Goal: Task Accomplishment & Management: Manage account settings

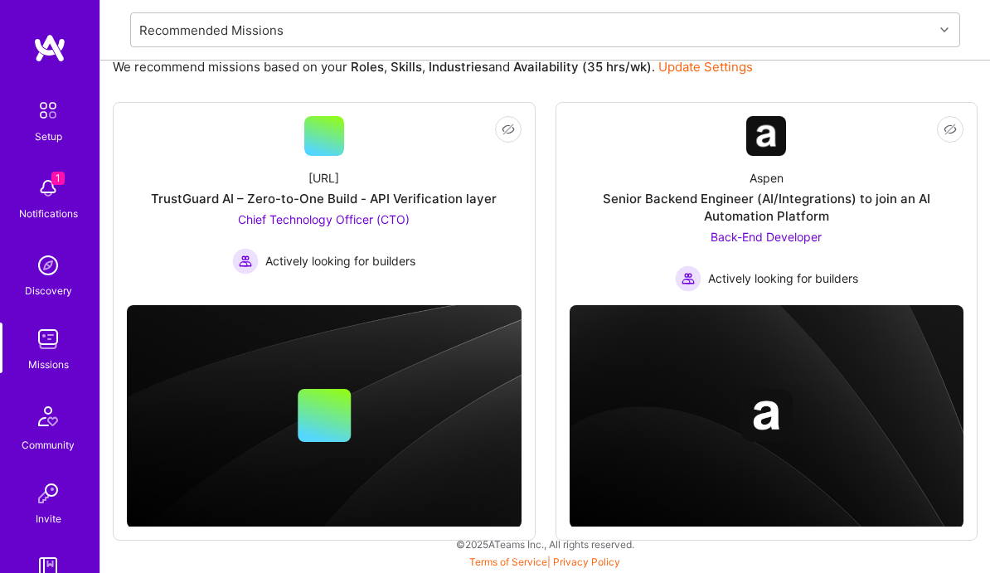
scroll to position [174, 0]
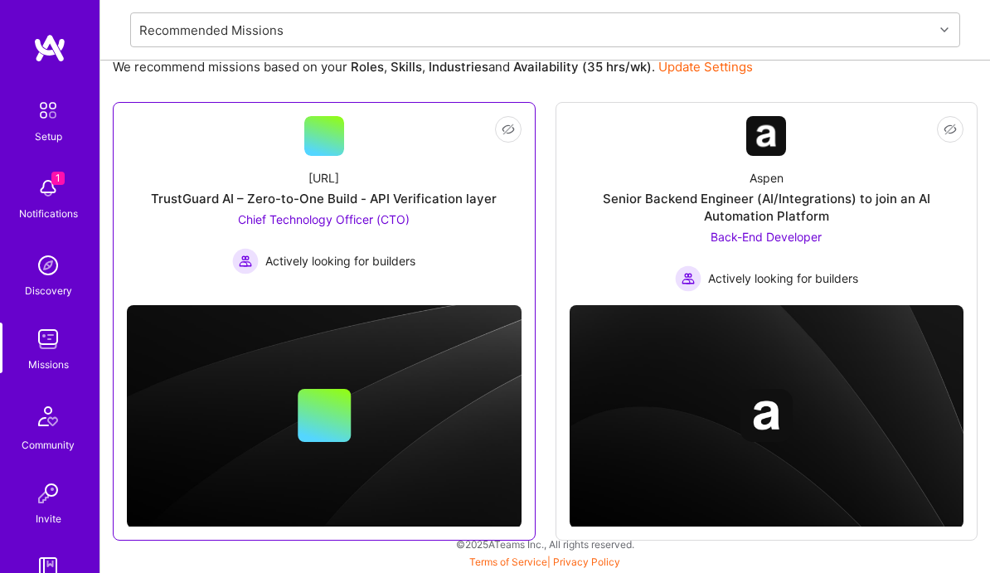
click at [385, 221] on span "Chief Technology Officer (CTO)" at bounding box center [324, 219] width 172 height 14
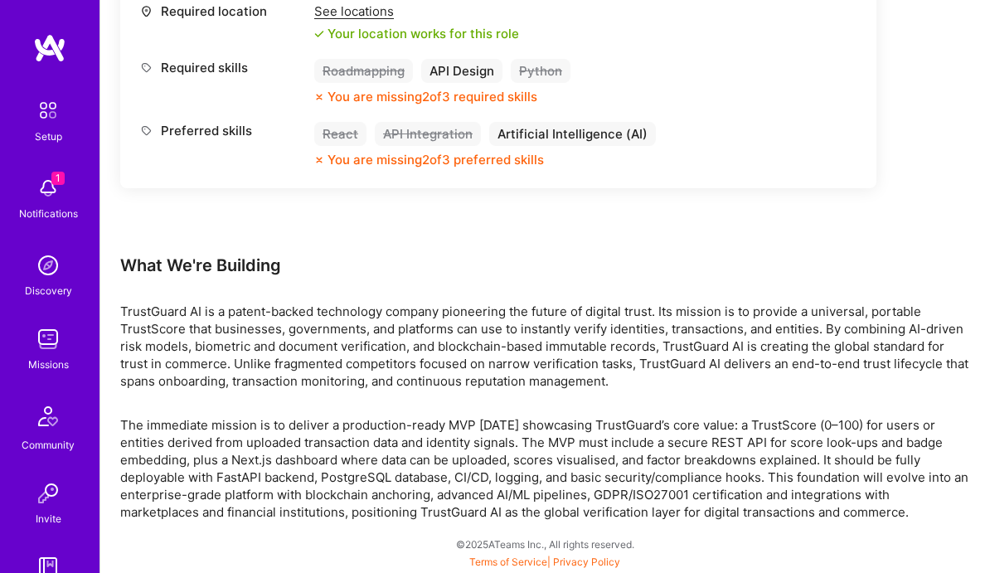
click at [47, 116] on img at bounding box center [48, 110] width 35 height 35
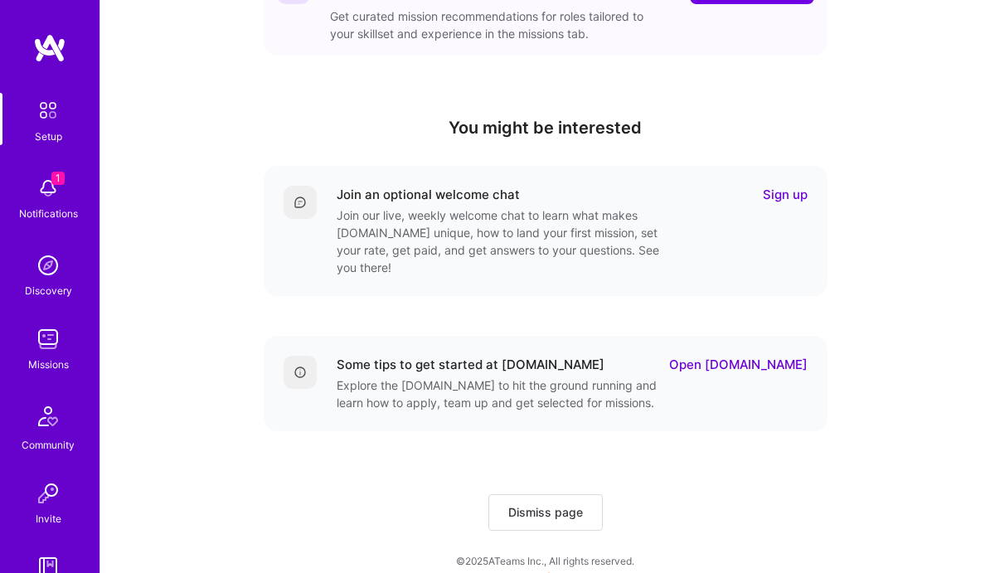
scroll to position [501, 0]
click at [541, 505] on span "Dismiss page" at bounding box center [545, 513] width 75 height 17
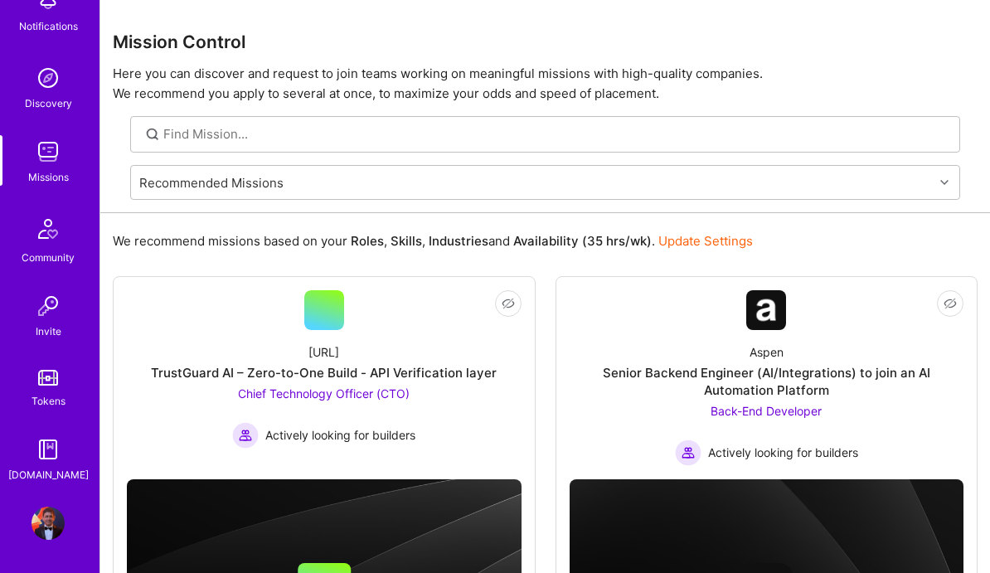
scroll to position [112, 0]
click at [46, 515] on img at bounding box center [48, 522] width 33 height 33
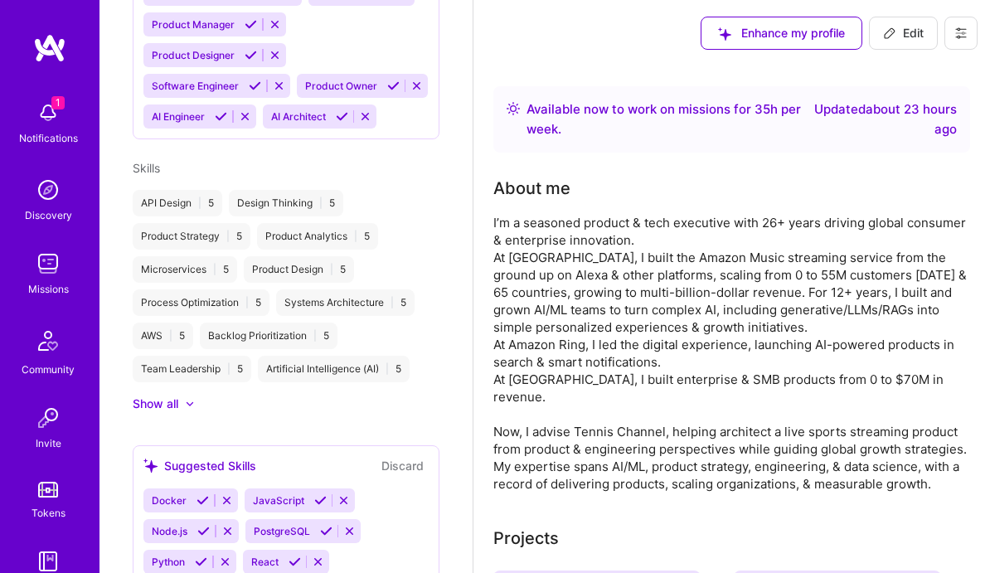
scroll to position [781, 0]
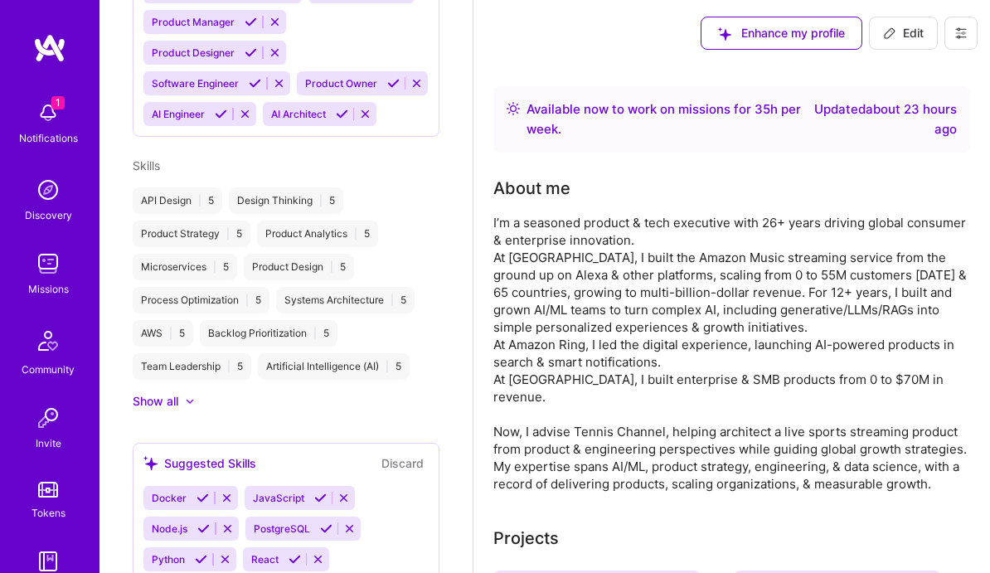
click at [171, 410] on div "Show all" at bounding box center [156, 401] width 46 height 17
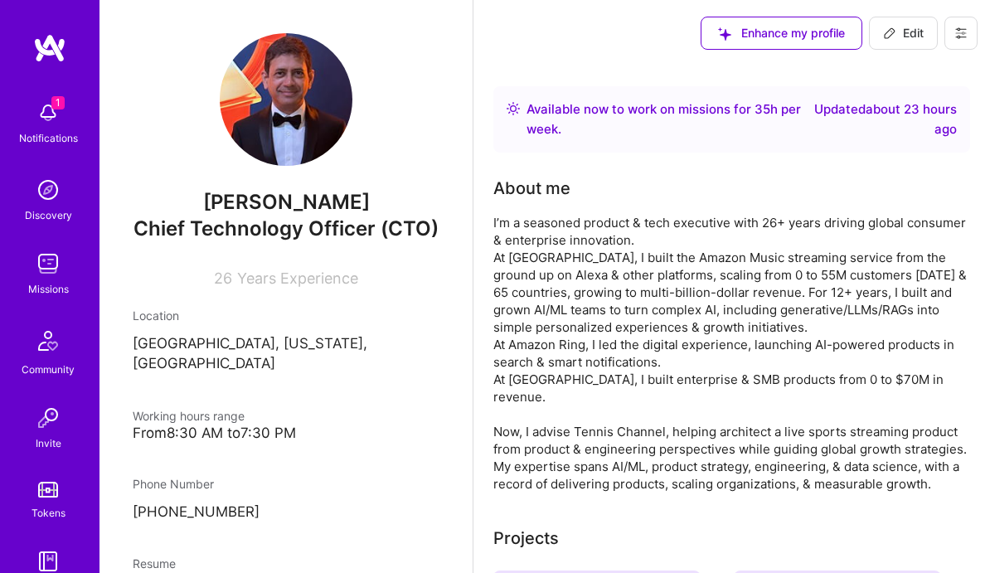
scroll to position [0, 0]
click at [900, 36] on span "Edit" at bounding box center [903, 33] width 41 height 17
select select "US"
select select "Right Now"
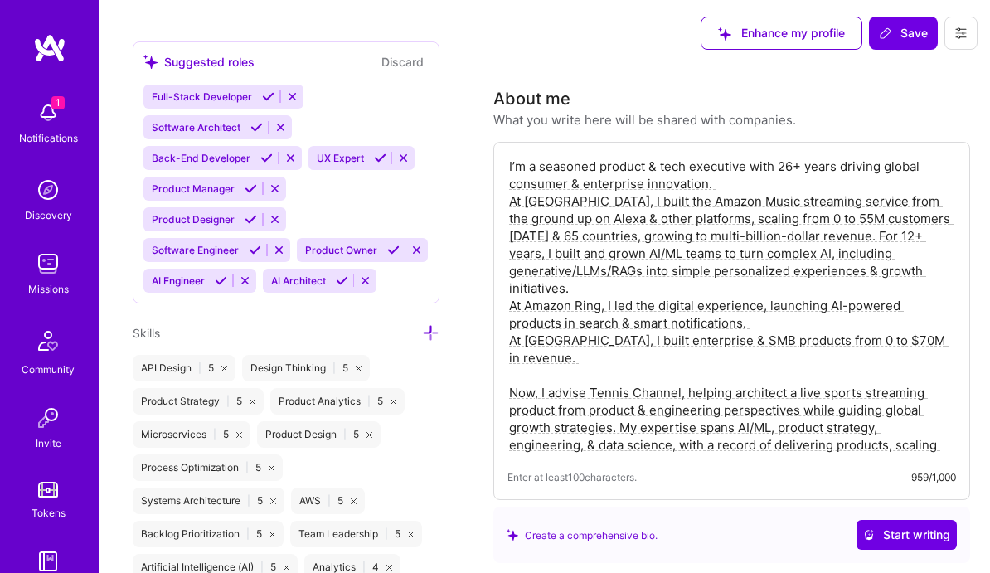
scroll to position [1171, 0]
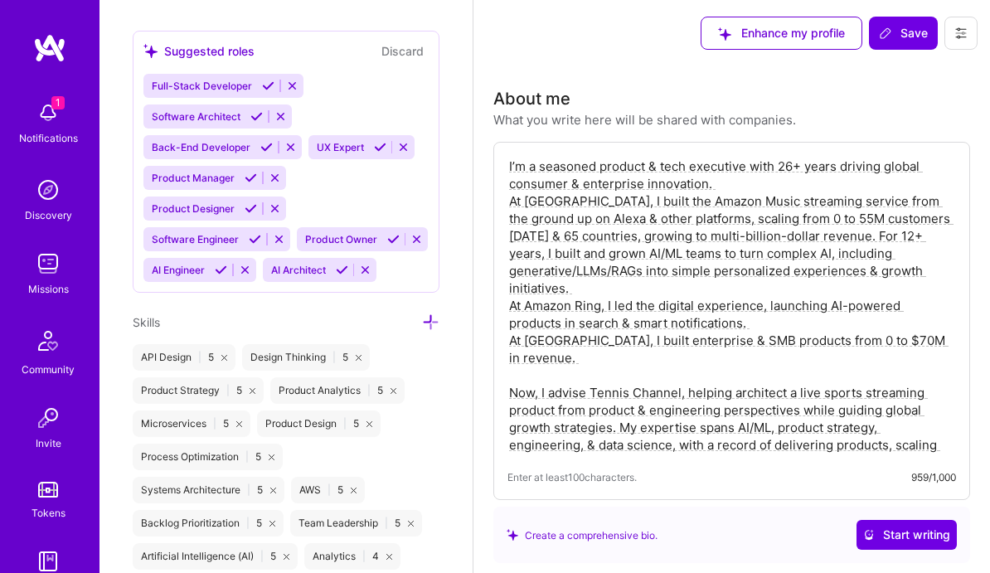
click at [342, 282] on div "Full-Stack Developer Software Architect Back-End Developer UX Expert Product Ma…" at bounding box center [285, 178] width 285 height 208
click at [303, 282] on div "Full-Stack Developer Software Architect Back-End Developer UX Expert Product Ma…" at bounding box center [285, 178] width 285 height 208
click at [285, 245] on icon at bounding box center [279, 239] width 12 height 12
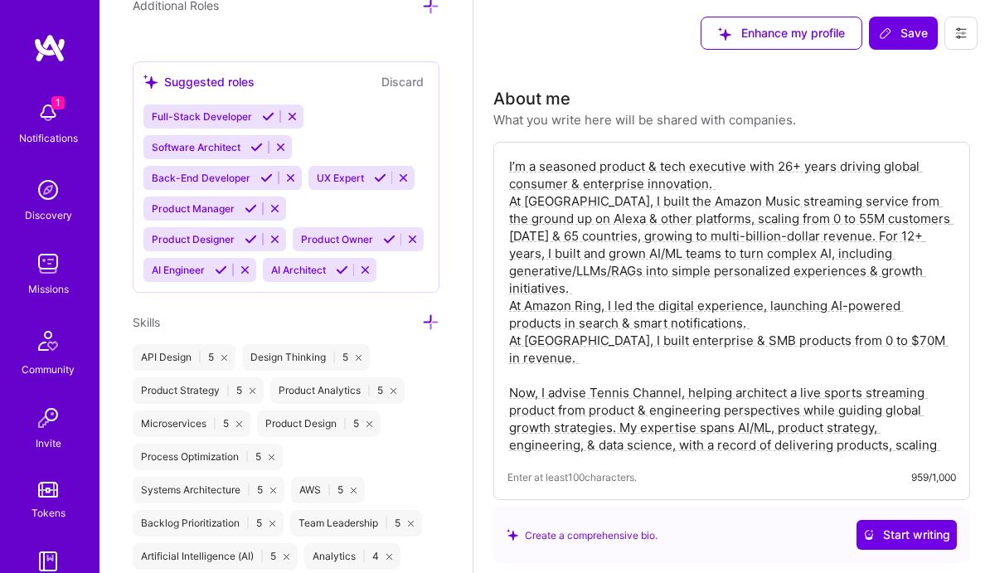
scroll to position [1133, 0]
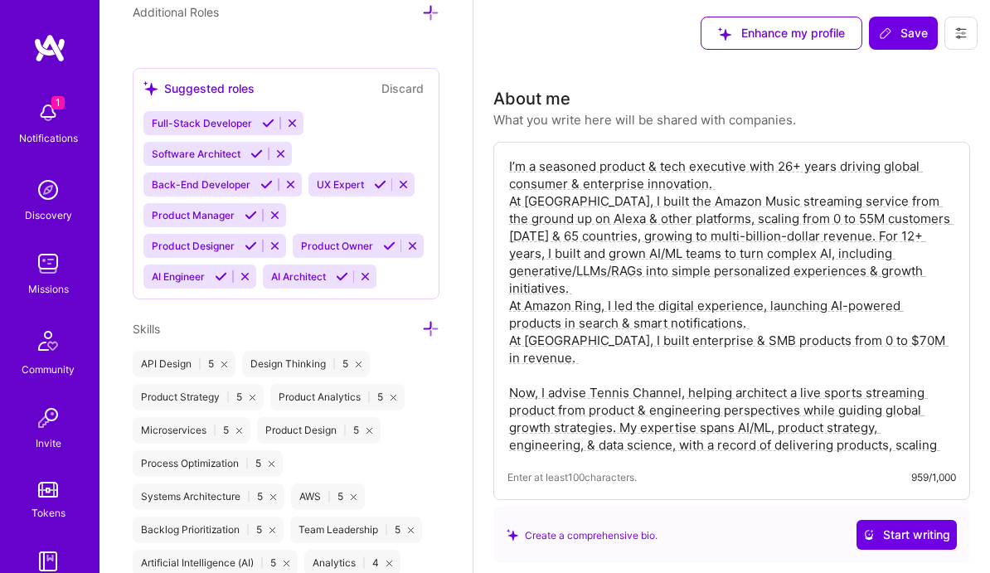
click at [289, 288] on div "Full-Stack Developer Software Architect Back-End Developer UX Expert Product Ma…" at bounding box center [285, 199] width 285 height 177
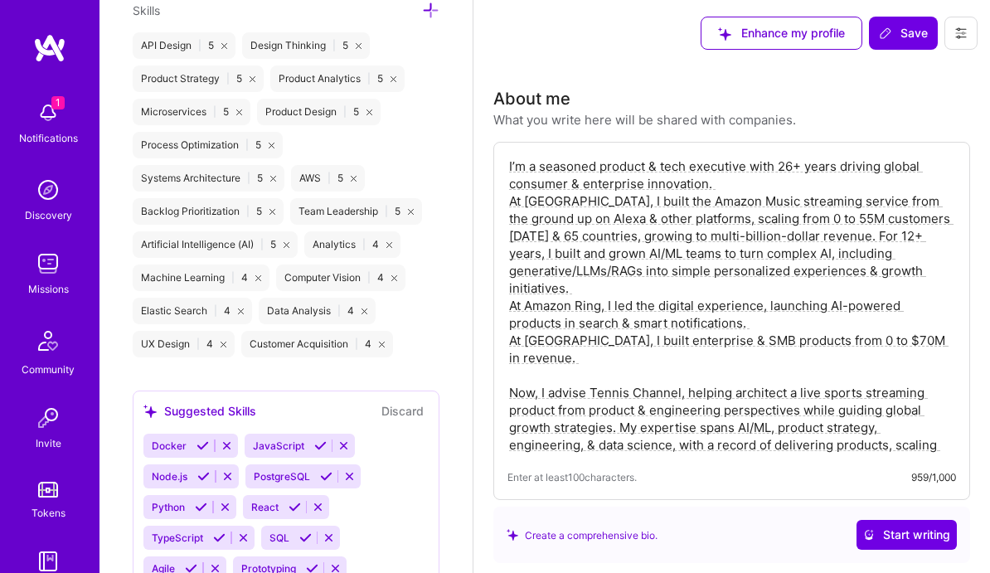
scroll to position [1451, 0]
click at [430, 20] on icon at bounding box center [430, 10] width 17 height 17
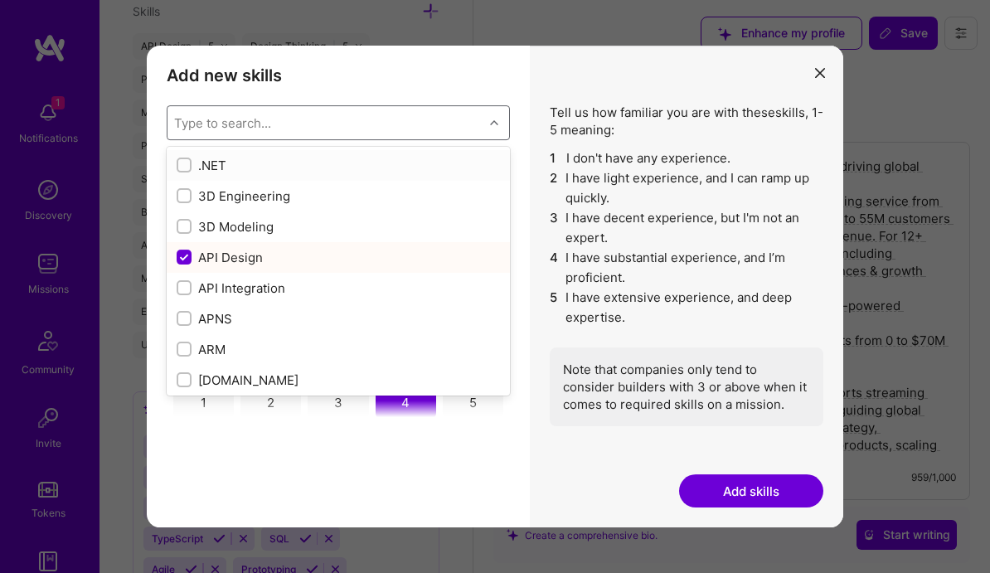
click at [306, 118] on div "Type to search..." at bounding box center [325, 122] width 316 height 33
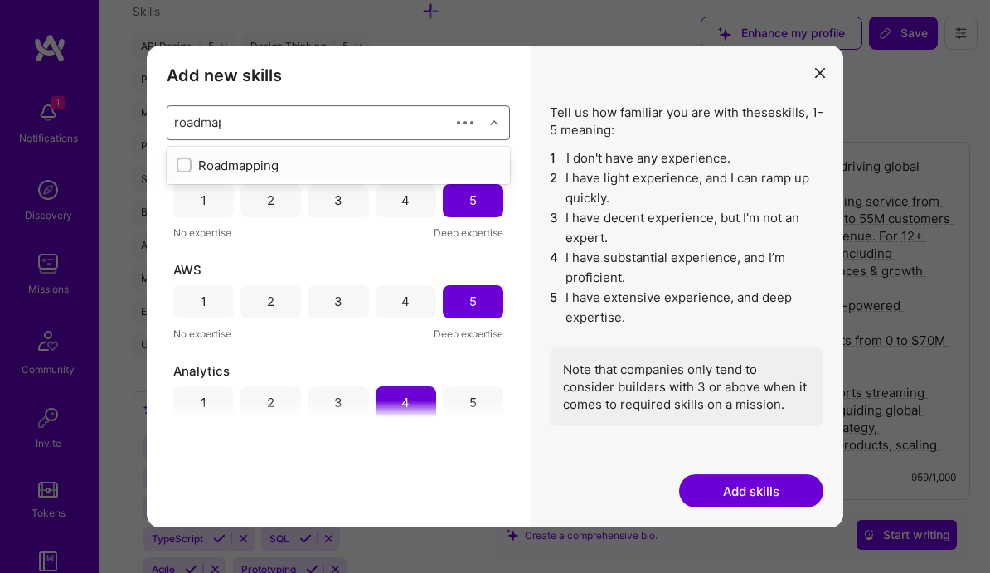
type input "roadmapp"
click at [227, 164] on div "Roadmapping" at bounding box center [338, 165] width 323 height 17
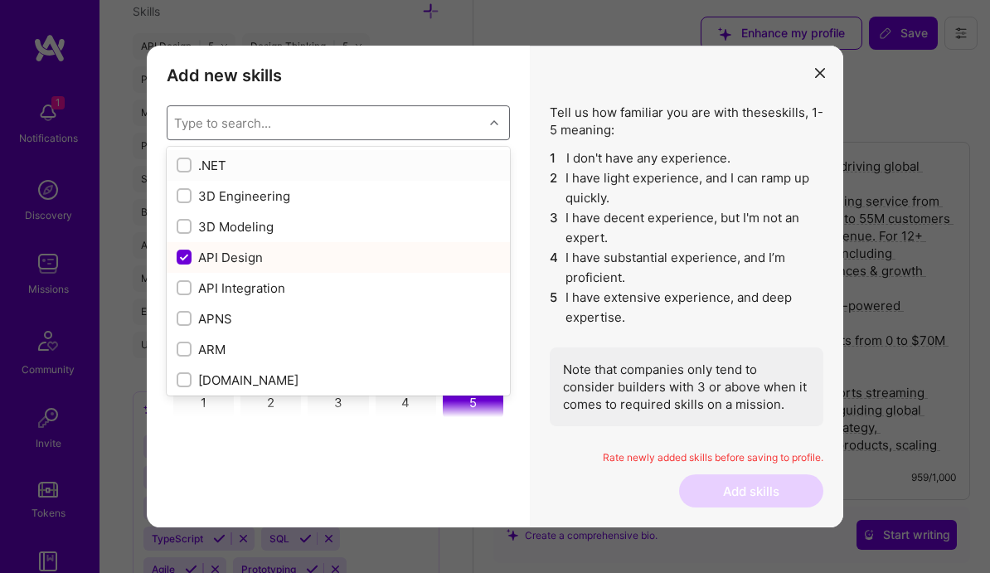
click at [182, 163] on input "modal" at bounding box center [186, 166] width 12 height 12
click at [182, 163] on input "modal" at bounding box center [185, 165] width 15 height 15
checkbox input "false"
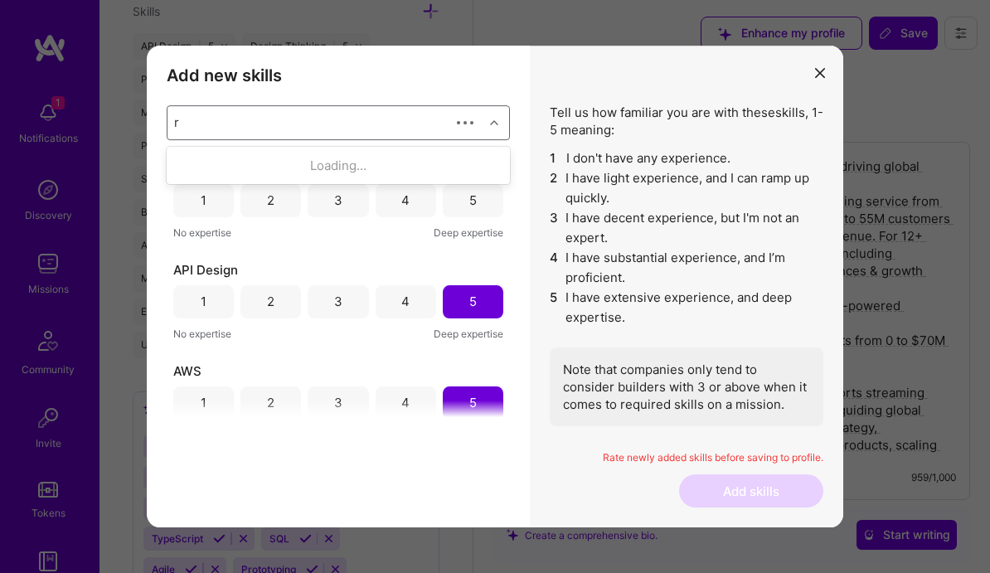
scroll to position [0, 0]
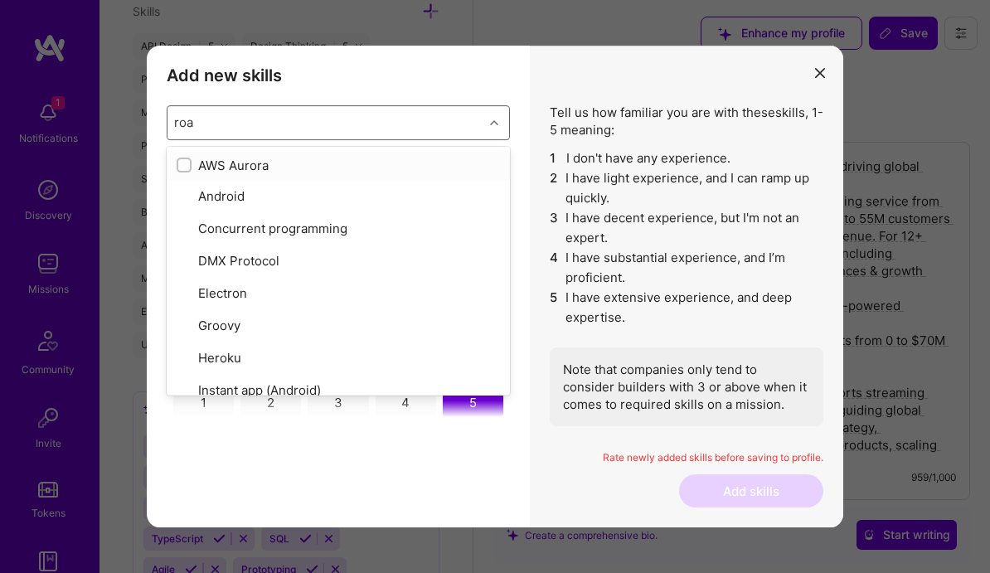
type input "road"
checkbox input "true"
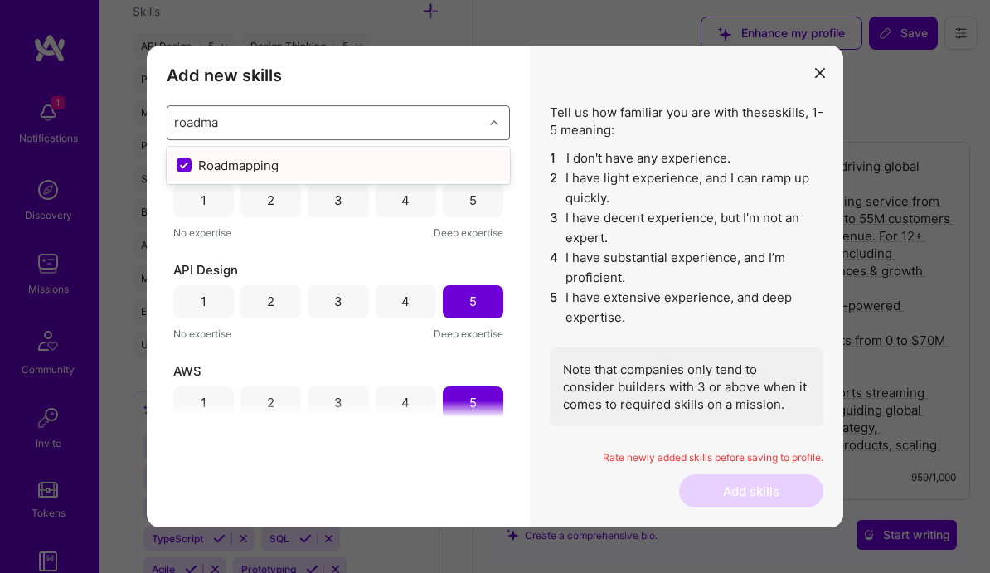
type input "roadmap"
checkbox input "false"
type input "py"
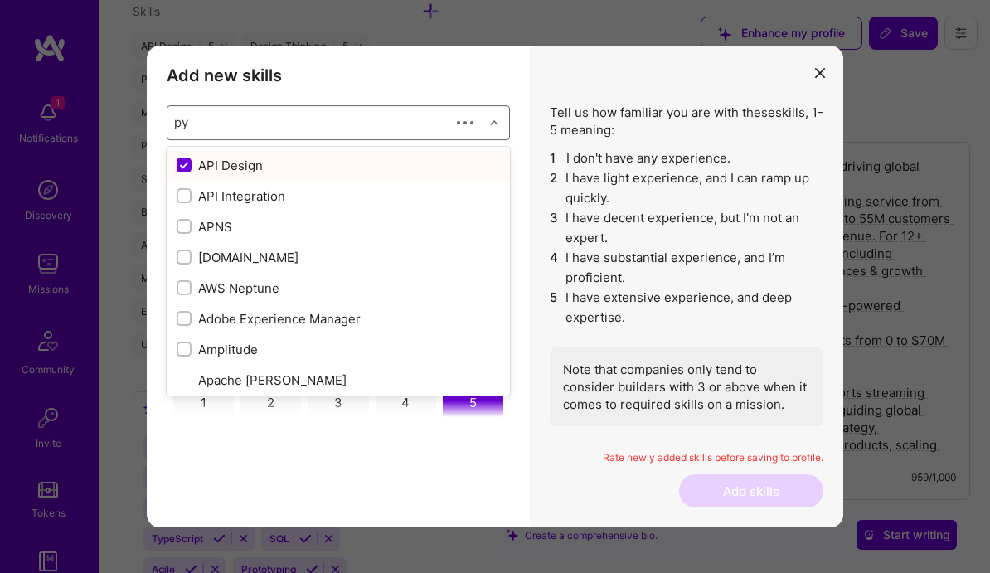
checkbox input "false"
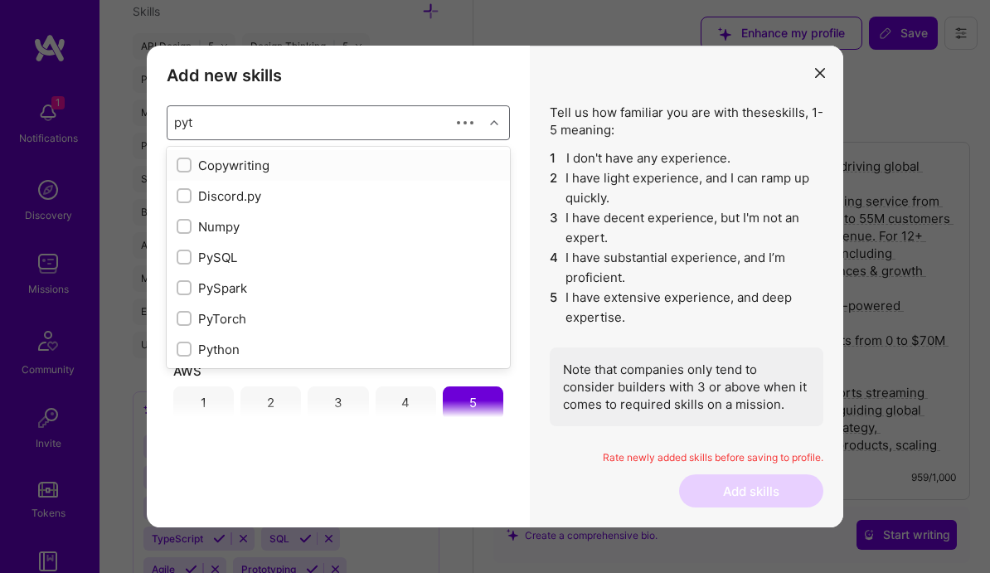
type input "pyth"
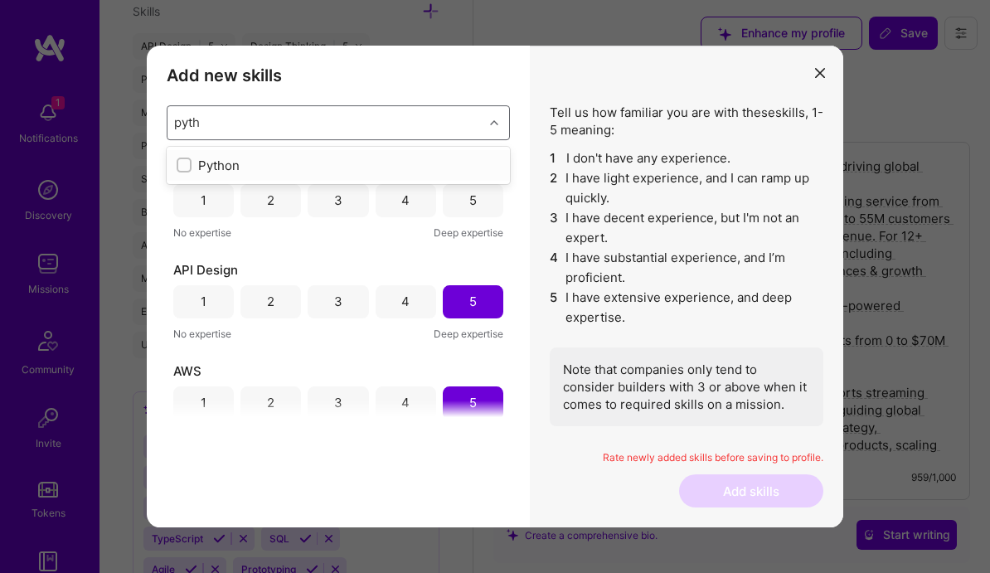
click at [183, 166] on input "modal" at bounding box center [186, 166] width 12 height 12
checkbox input "false"
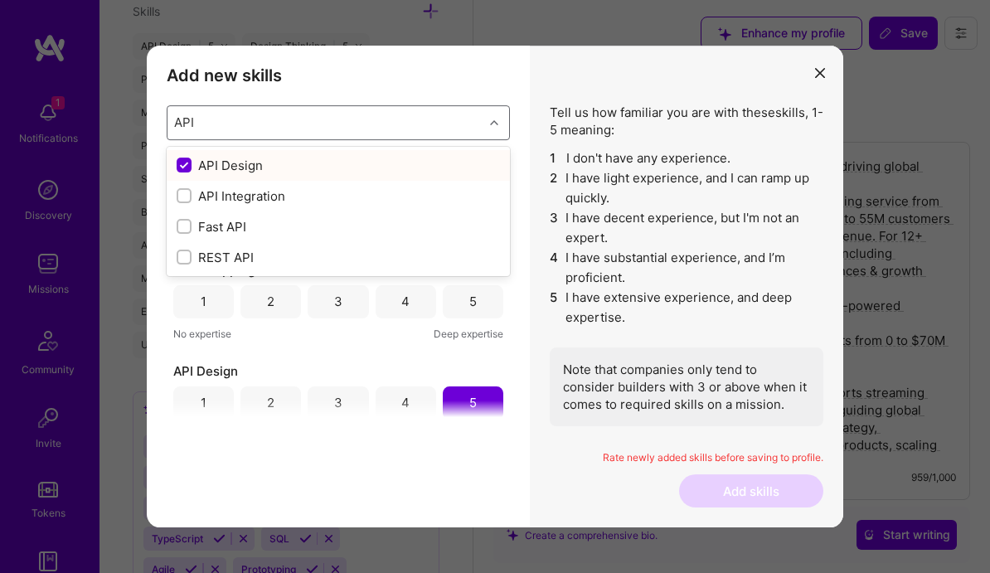
type input "API I"
checkbox input "false"
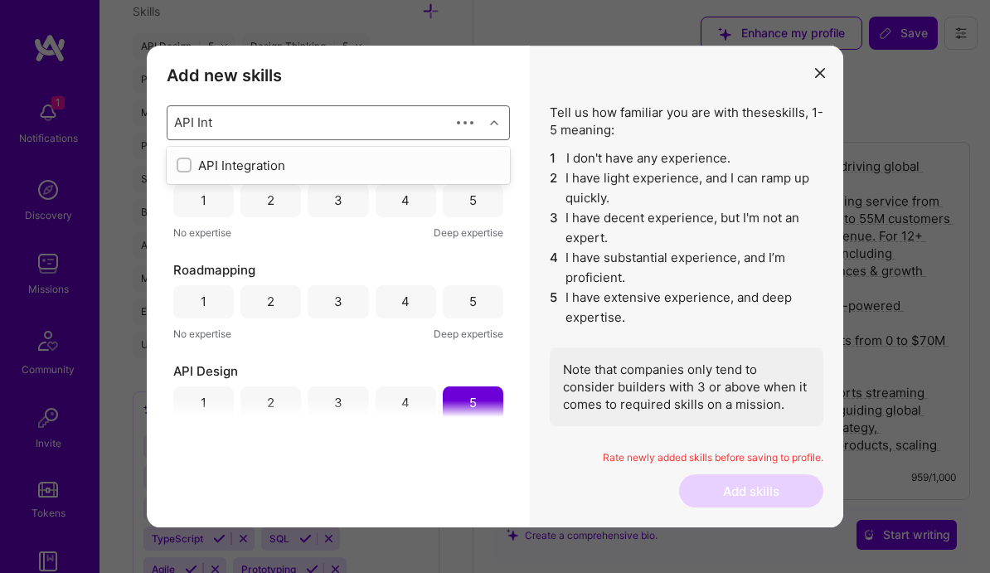
type input "API Inte"
click at [182, 167] on input "modal" at bounding box center [186, 166] width 12 height 12
checkbox input "false"
type input "API"
click at [469, 193] on div "5" at bounding box center [472, 199] width 7 height 17
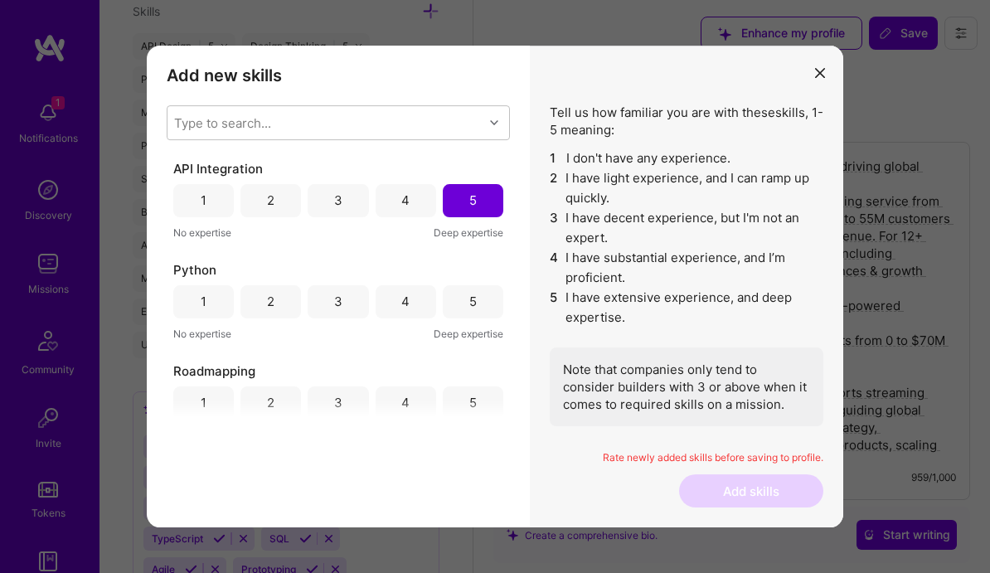
click at [412, 300] on div "4" at bounding box center [406, 301] width 61 height 33
click at [473, 400] on div "5" at bounding box center [473, 402] width 61 height 33
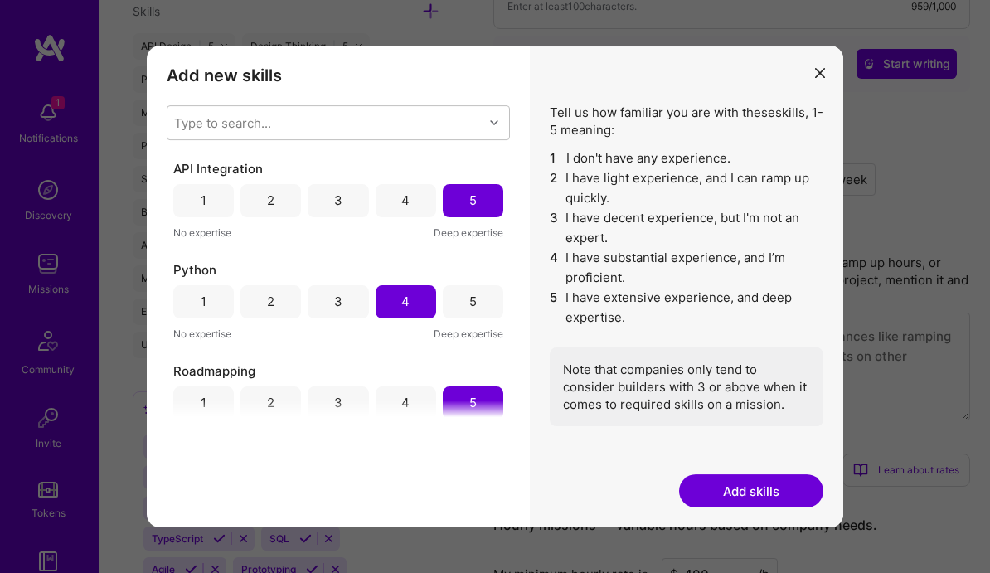
scroll to position [458, 0]
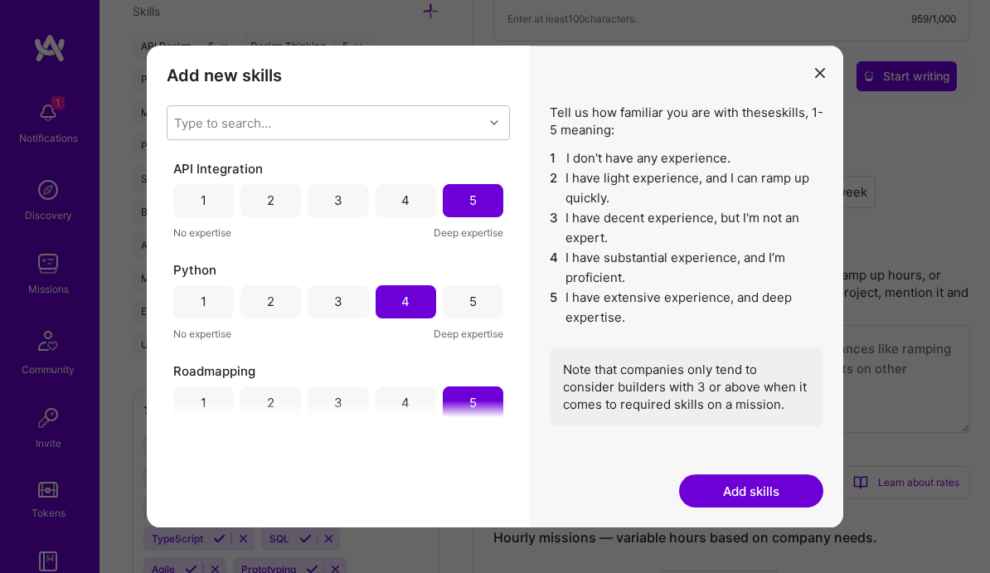
click at [731, 500] on button "Add skills" at bounding box center [751, 490] width 144 height 33
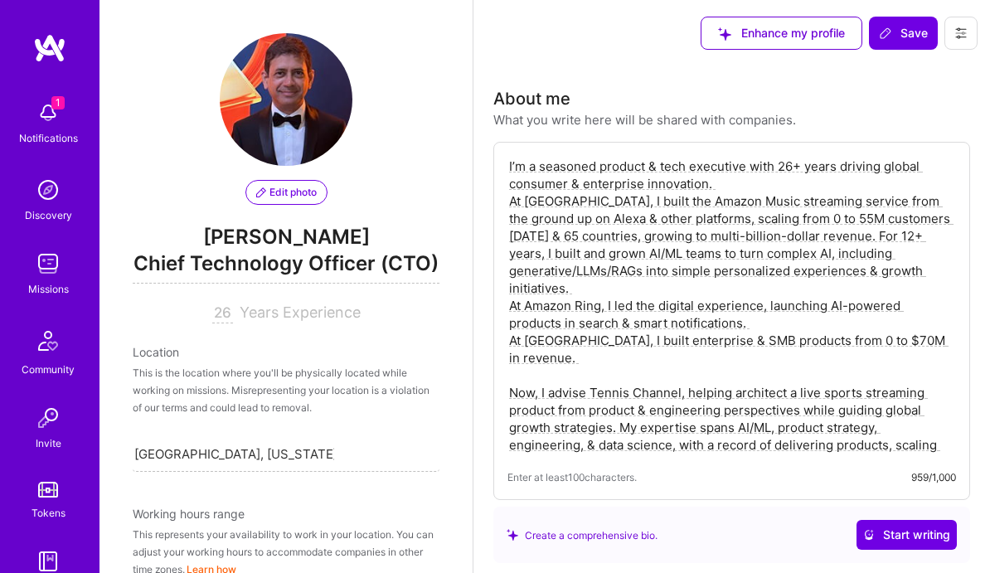
scroll to position [0, 0]
click at [905, 39] on span "Save" at bounding box center [903, 33] width 49 height 17
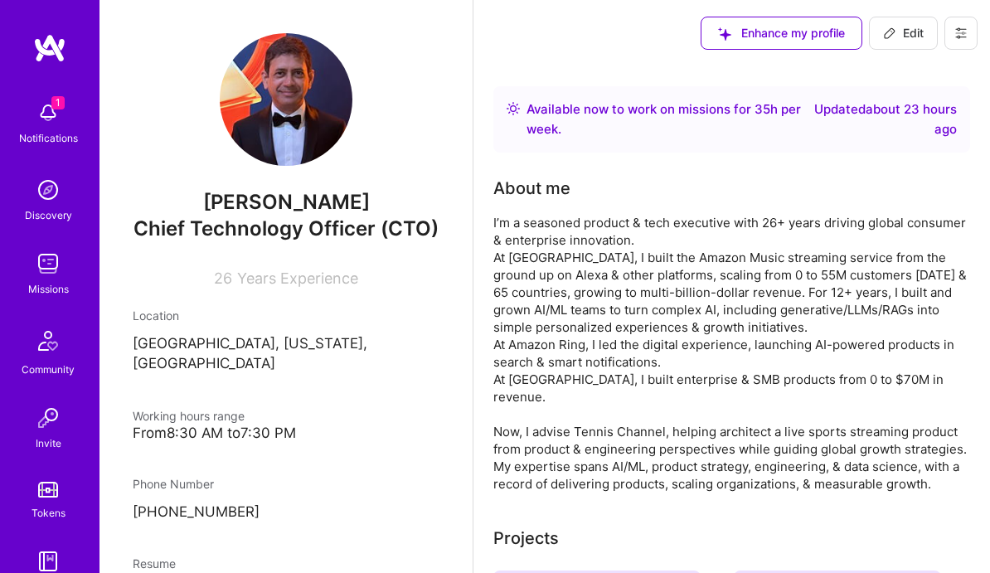
click at [50, 118] on img at bounding box center [48, 112] width 33 height 33
click at [42, 211] on div "Discovery" at bounding box center [48, 214] width 47 height 17
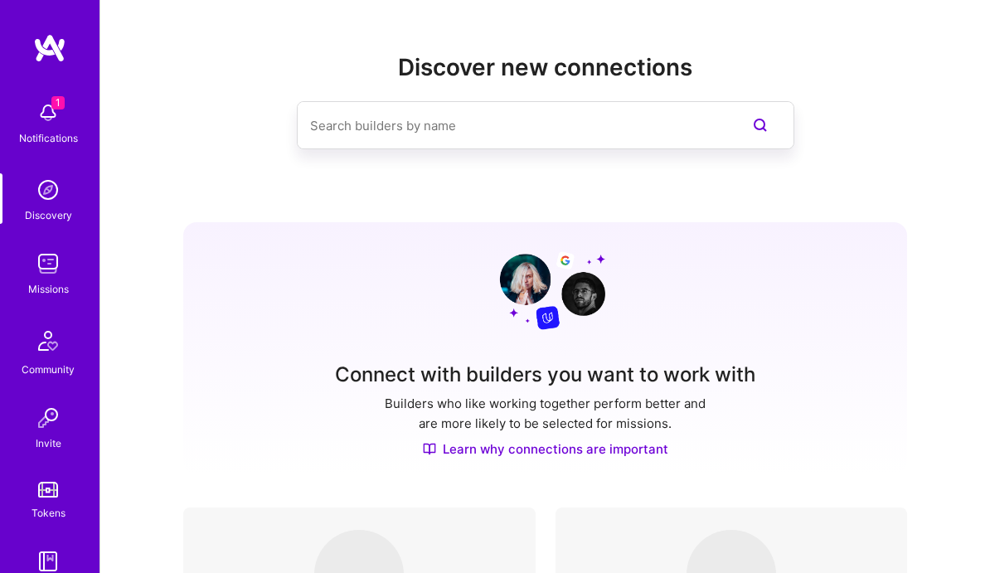
click at [54, 283] on div "Missions" at bounding box center [48, 288] width 41 height 17
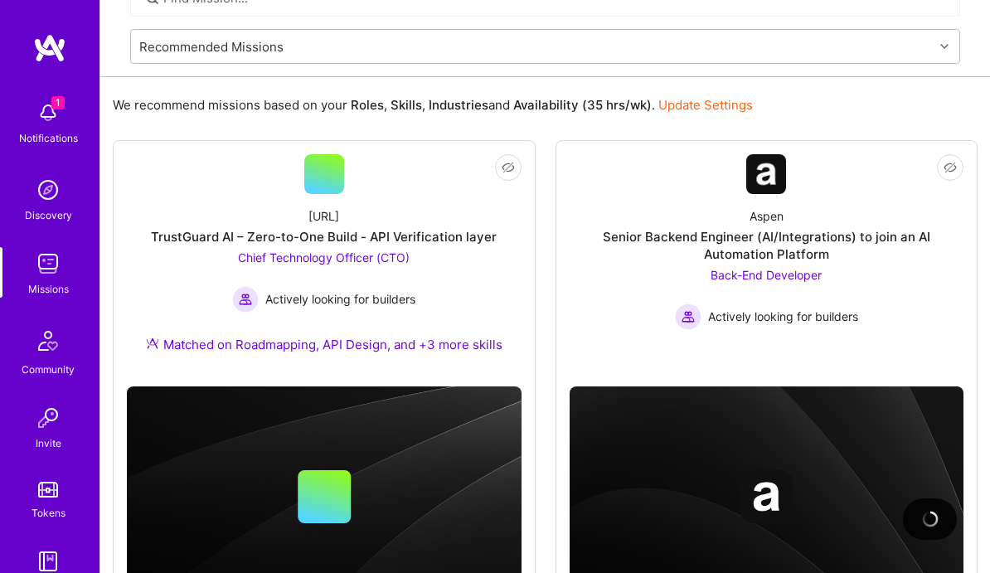
scroll to position [140, 0]
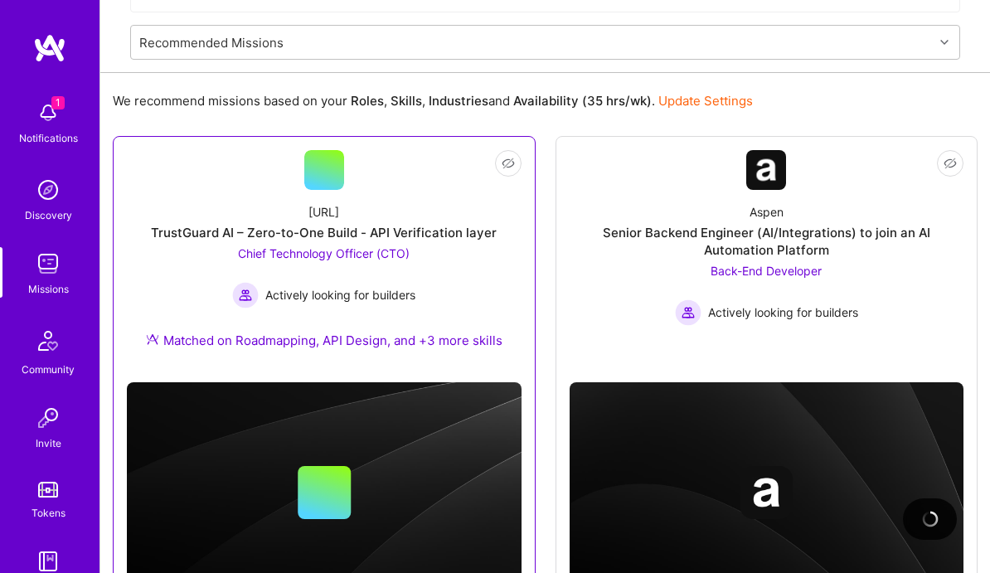
click at [346, 255] on span "Chief Technology Officer (CTO)" at bounding box center [324, 253] width 172 height 14
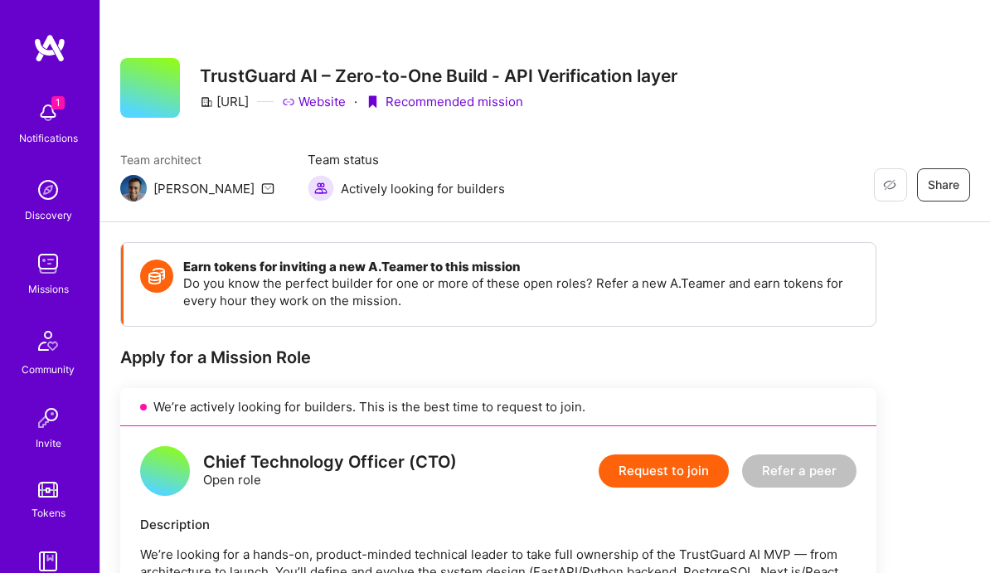
click at [46, 268] on img at bounding box center [48, 263] width 33 height 33
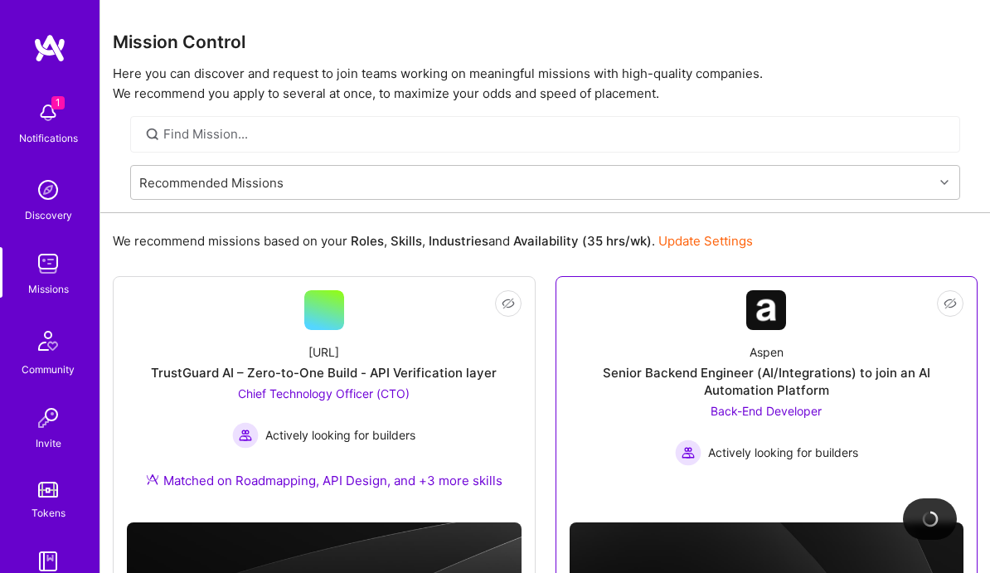
click at [651, 387] on div "Senior Backend Engineer (AI/Integrations) to join an AI Automation Platform" at bounding box center [767, 381] width 395 height 35
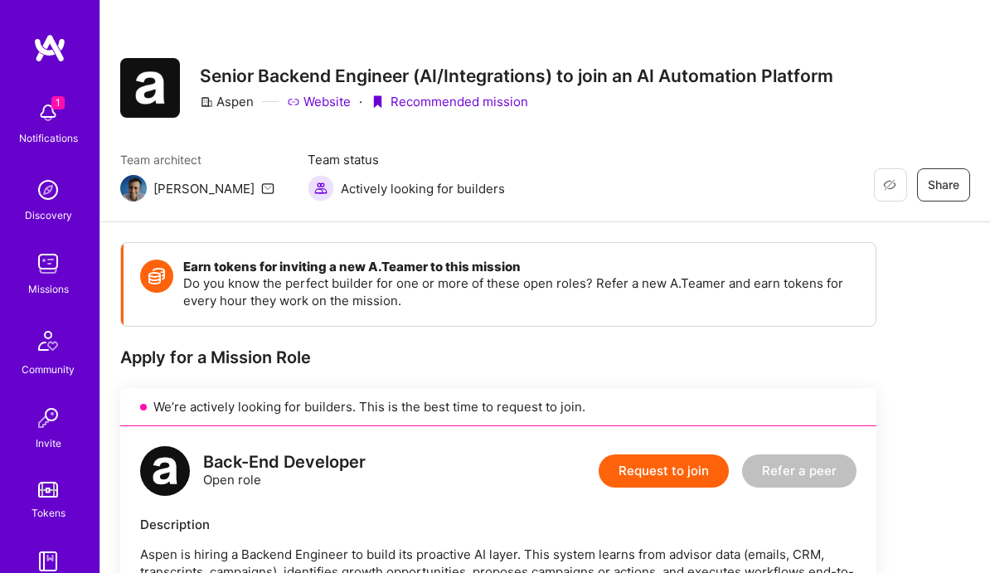
click at [45, 126] on img at bounding box center [48, 112] width 33 height 33
